Goal: Information Seeking & Learning: Learn about a topic

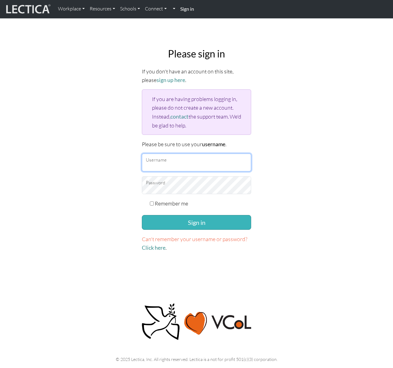
type input "tchudy"
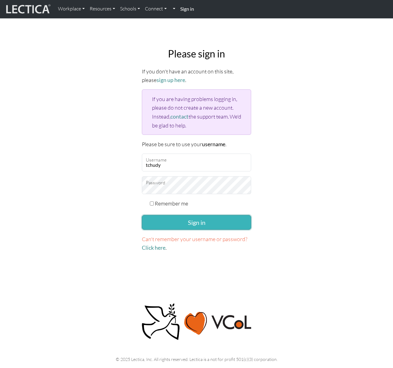
click at [204, 223] on button "Sign in" at bounding box center [196, 222] width 109 height 15
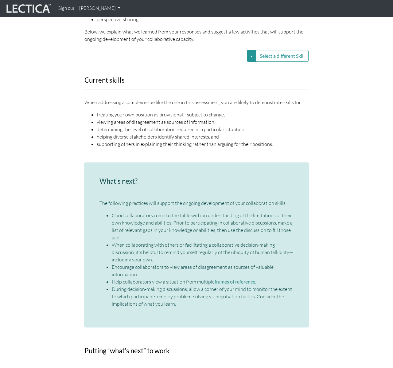
scroll to position [814, 0]
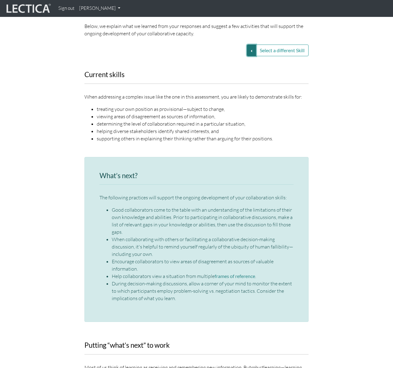
click at [252, 45] on button "Select a different Skill" at bounding box center [251, 51] width 9 height 12
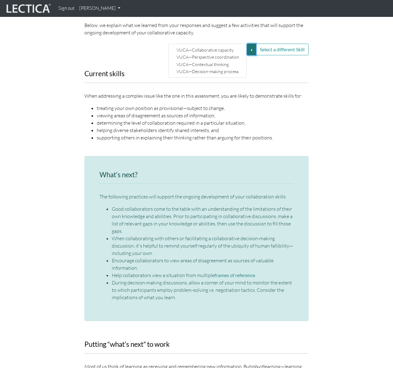
scroll to position [815, 0]
click at [280, 92] on p "When addressing a complex issue like the one in this assessment, you are likely…" at bounding box center [196, 95] width 224 height 7
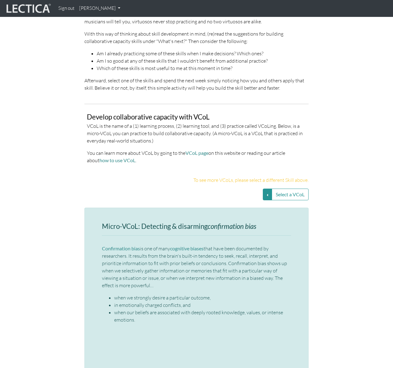
scroll to position [1230, 0]
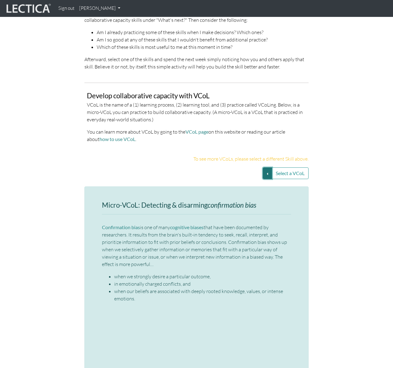
click at [264, 167] on button "Select a VCoL" at bounding box center [267, 173] width 9 height 12
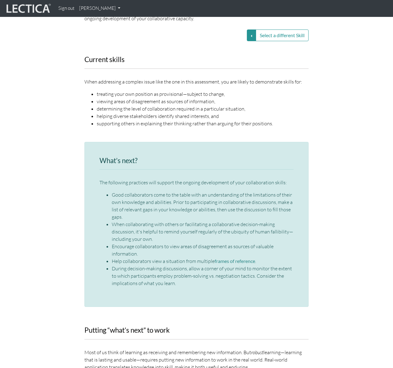
scroll to position [830, 0]
